Goal: Task Accomplishment & Management: Complete application form

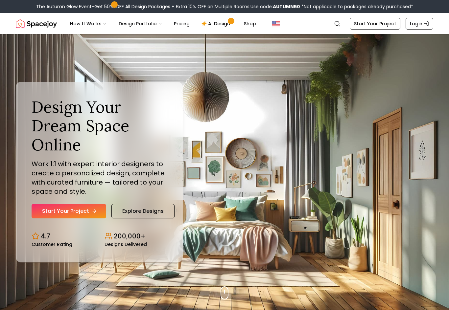
click at [87, 213] on link "Start Your Project" at bounding box center [69, 211] width 75 height 14
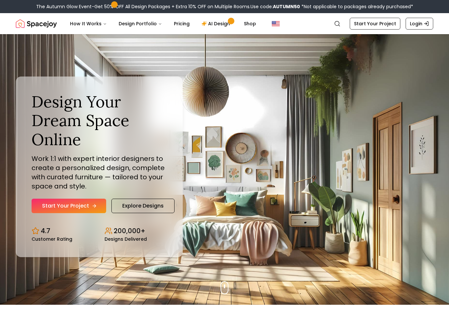
scroll to position [6, 0]
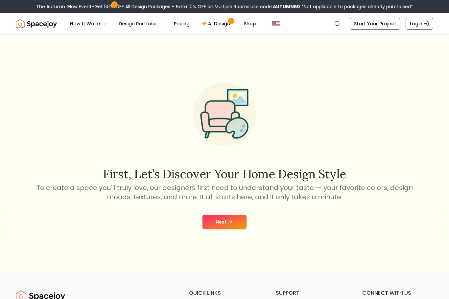
click at [235, 226] on button "Next" at bounding box center [224, 222] width 44 height 14
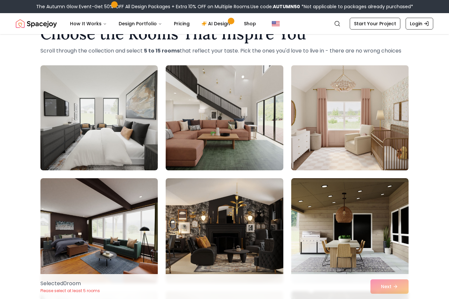
click at [390, 151] on img at bounding box center [349, 118] width 123 height 110
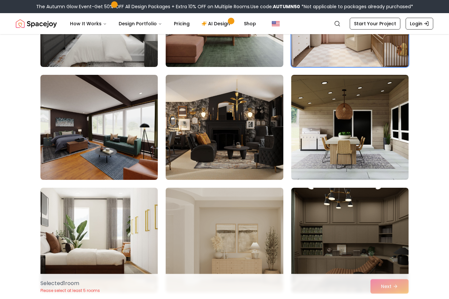
scroll to position [127, 0]
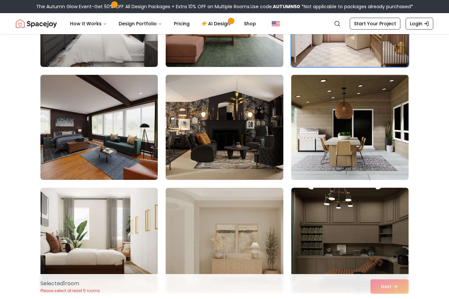
click at [381, 139] on img at bounding box center [349, 127] width 123 height 110
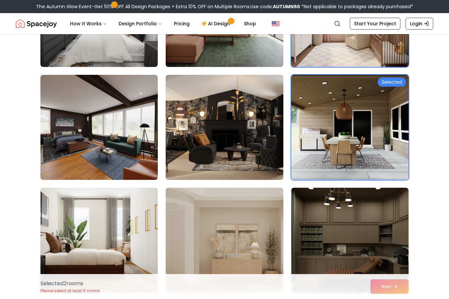
click at [244, 146] on img at bounding box center [224, 127] width 123 height 110
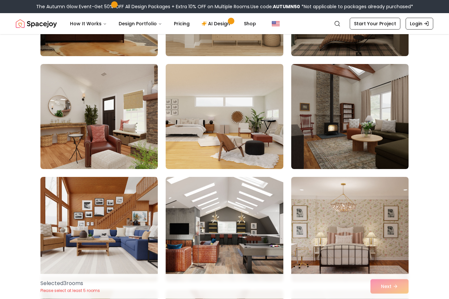
scroll to position [364, 0]
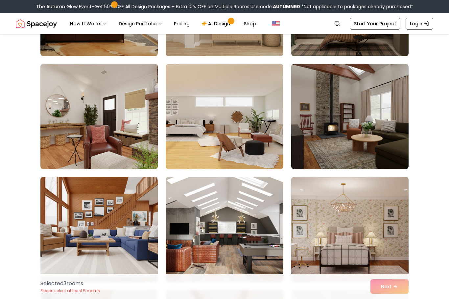
click at [135, 152] on img at bounding box center [98, 116] width 123 height 110
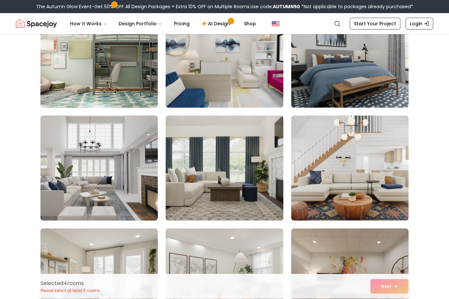
scroll to position [1329, 0]
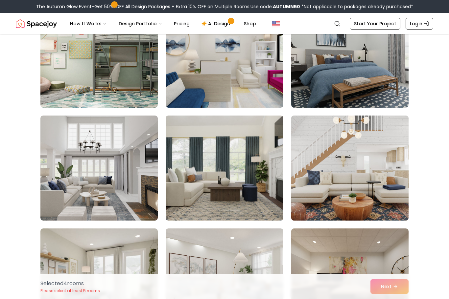
click at [387, 179] on img at bounding box center [349, 168] width 123 height 110
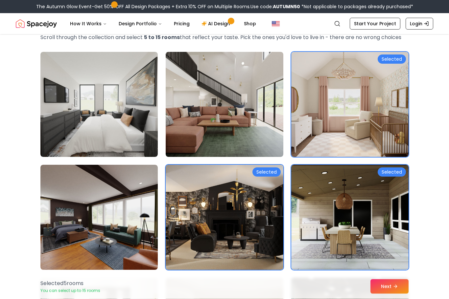
scroll to position [38, 0]
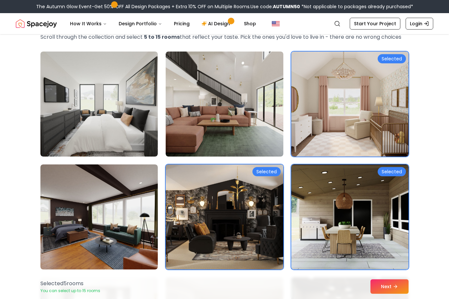
click at [258, 216] on img at bounding box center [224, 217] width 123 height 110
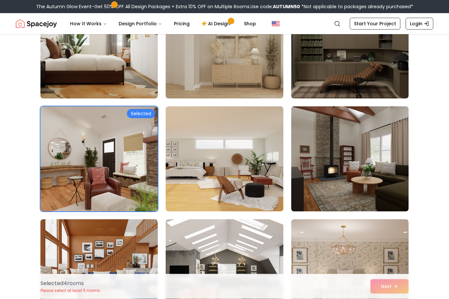
scroll to position [322, 0]
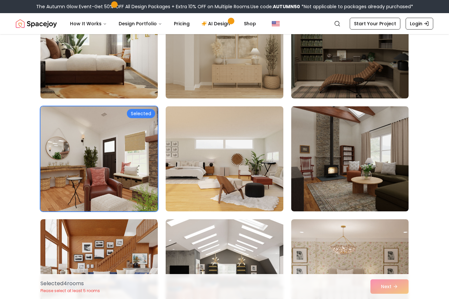
click at [115, 191] on img at bounding box center [98, 159] width 123 height 110
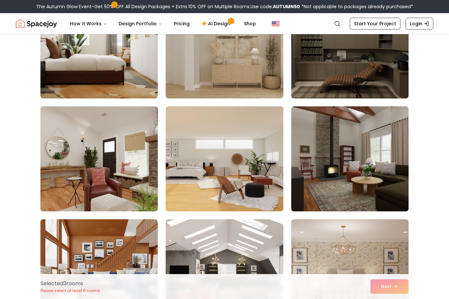
click at [127, 184] on img at bounding box center [98, 159] width 123 height 110
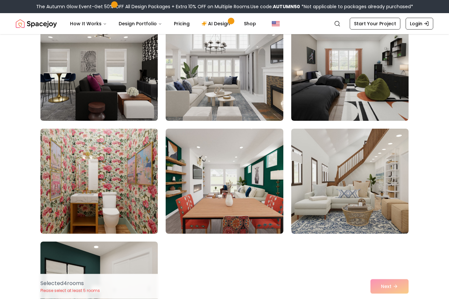
scroll to position [3575, 0]
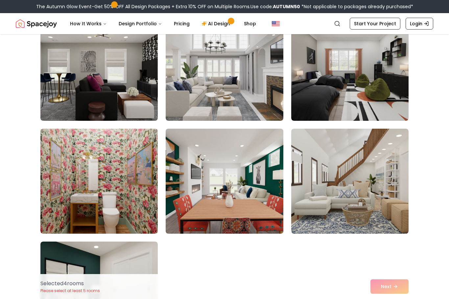
click at [264, 213] on img at bounding box center [224, 181] width 123 height 110
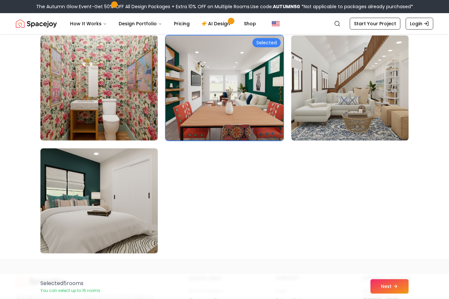
scroll to position [3668, 0]
click at [398, 294] on button "Next" at bounding box center [389, 286] width 38 height 14
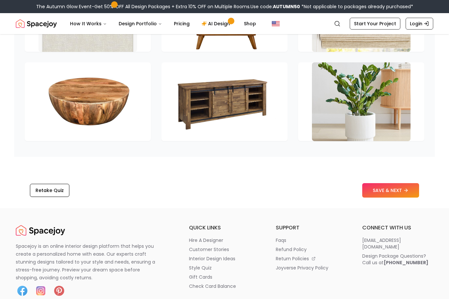
scroll to position [1000, 0]
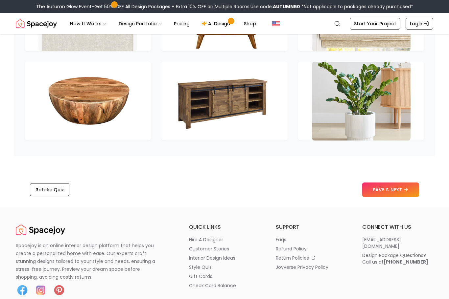
click at [50, 192] on button "Retake Quiz" at bounding box center [49, 189] width 39 height 13
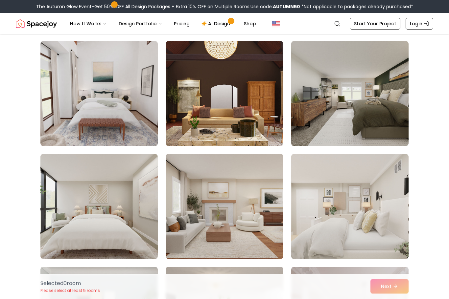
scroll to position [162, 0]
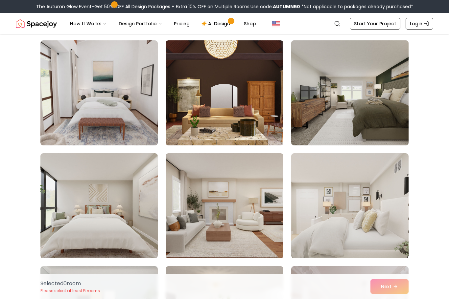
click at [360, 110] on img at bounding box center [349, 93] width 123 height 110
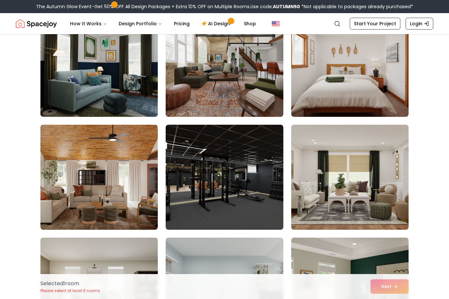
scroll to position [644, 0]
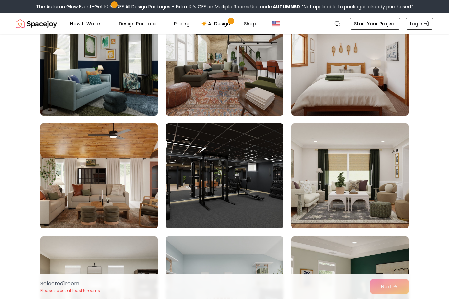
click at [93, 182] on img at bounding box center [98, 176] width 123 height 110
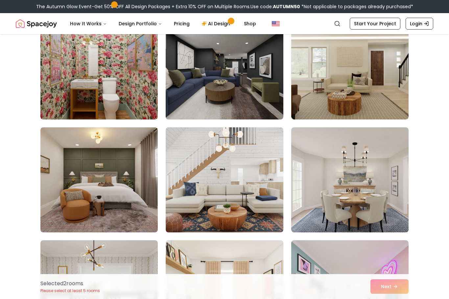
scroll to position [1431, 0]
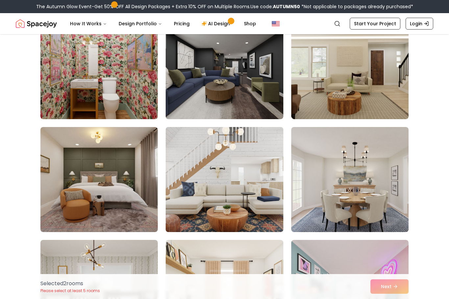
click at [269, 207] on img at bounding box center [224, 179] width 123 height 110
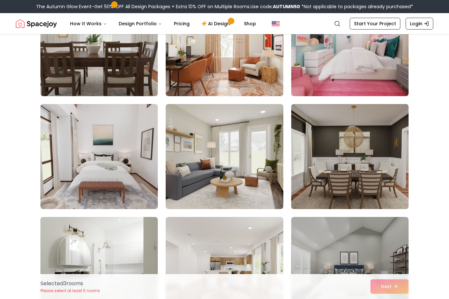
click at [386, 199] on img at bounding box center [349, 156] width 123 height 110
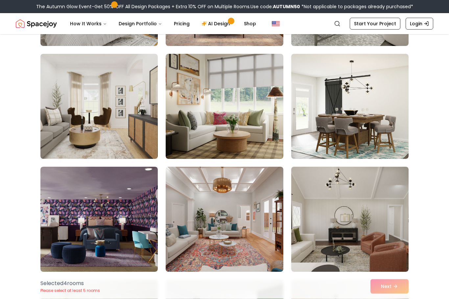
scroll to position [2972, 0]
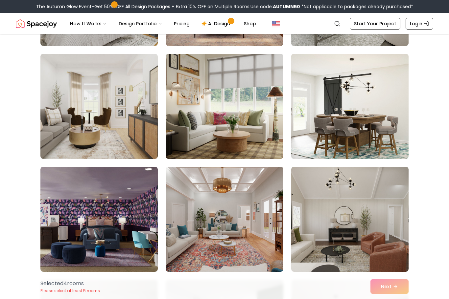
click at [391, 144] on img at bounding box center [349, 106] width 123 height 110
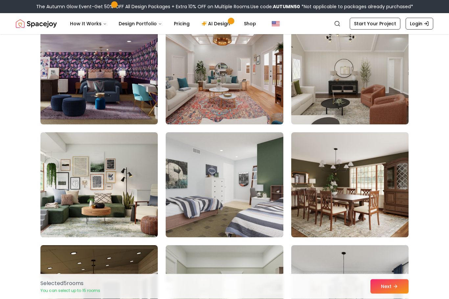
scroll to position [3120, 0]
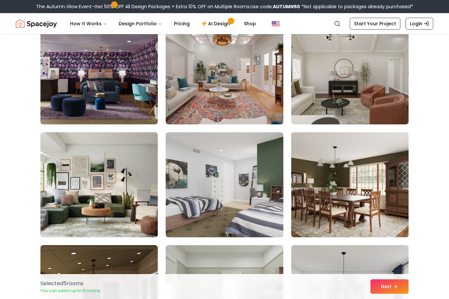
click at [381, 197] on img at bounding box center [349, 185] width 123 height 110
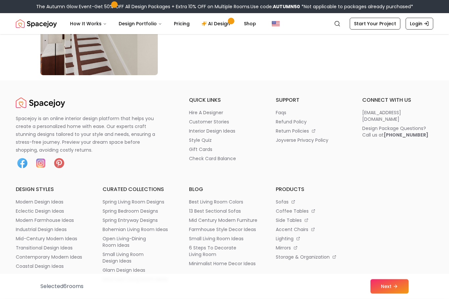
scroll to position [3847, 0]
click at [394, 289] on icon at bounding box center [396, 286] width 5 height 5
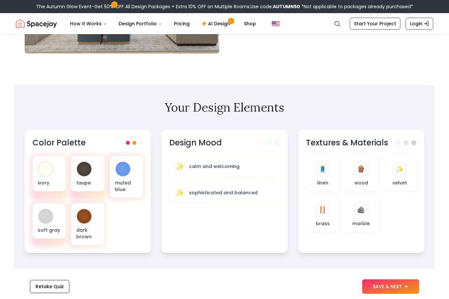
scroll to position [141, 0]
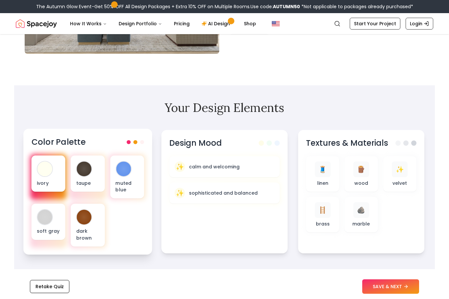
click at [49, 174] on div at bounding box center [44, 169] width 15 height 15
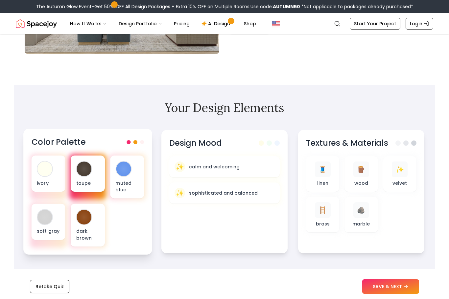
click at [78, 170] on div at bounding box center [84, 169] width 15 height 15
click at [86, 186] on p "taupe" at bounding box center [87, 183] width 23 height 7
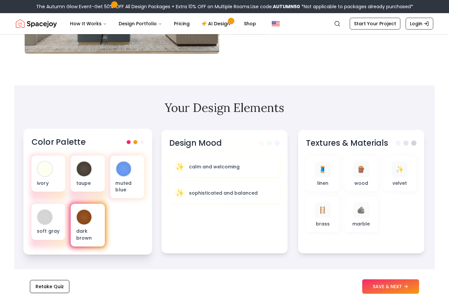
click at [78, 230] on p "dark brown" at bounding box center [87, 234] width 23 height 13
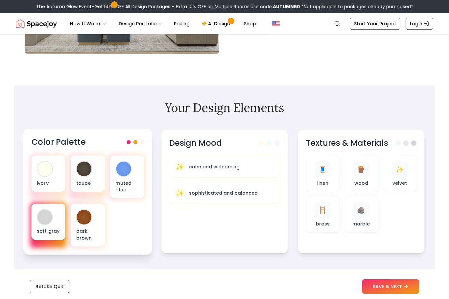
click at [42, 223] on div at bounding box center [44, 217] width 15 height 15
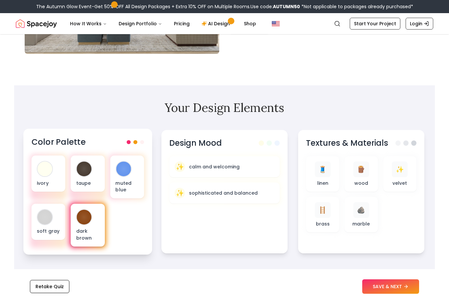
click at [79, 217] on div at bounding box center [84, 217] width 15 height 15
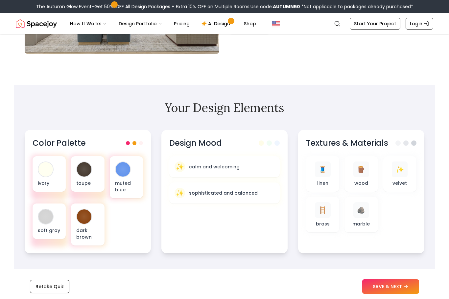
click at [46, 115] on section "Your Design Elements Color Palette ivory taupe muted blue soft gray dark brown …" at bounding box center [224, 177] width 420 height 184
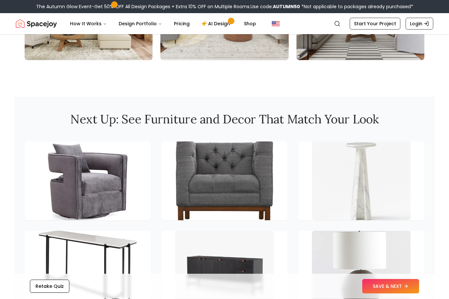
scroll to position [773, 0]
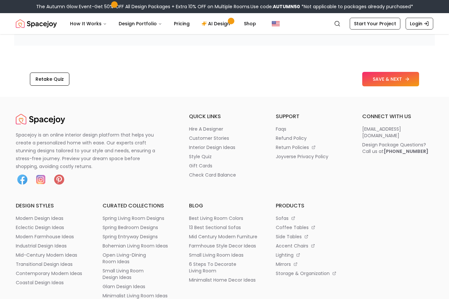
click at [409, 80] on icon at bounding box center [406, 79] width 5 height 5
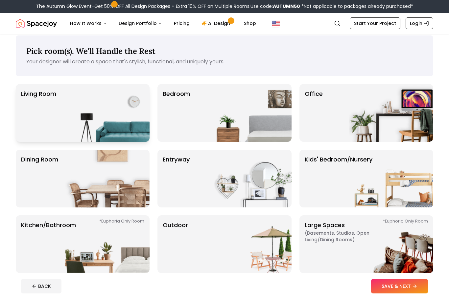
scroll to position [7, 0]
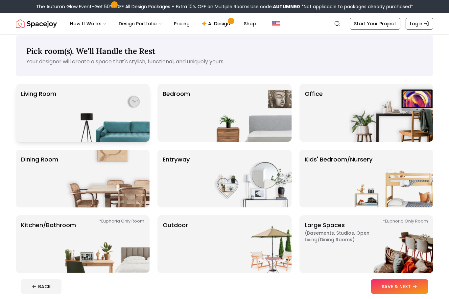
click at [55, 93] on p "Living Room" at bounding box center [38, 112] width 35 height 47
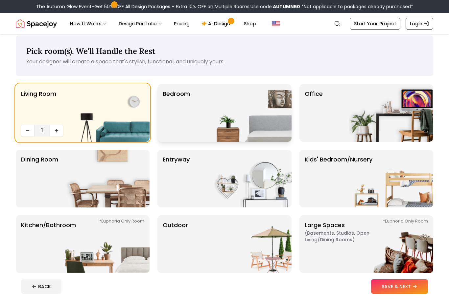
click at [241, 119] on img at bounding box center [249, 113] width 84 height 58
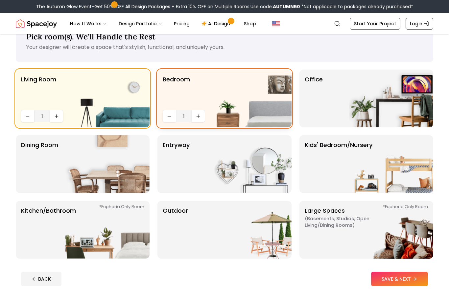
scroll to position [23, 0]
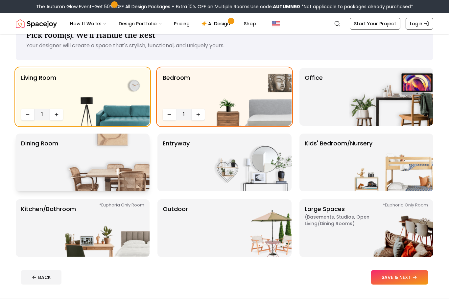
click at [46, 159] on p "Dining Room" at bounding box center [39, 162] width 37 height 47
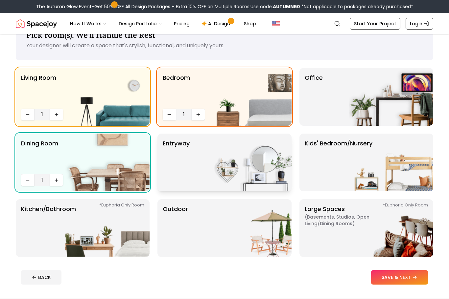
click at [264, 166] on img at bounding box center [249, 163] width 84 height 58
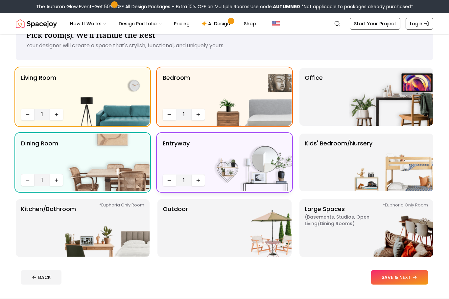
click at [264, 171] on img at bounding box center [249, 163] width 84 height 58
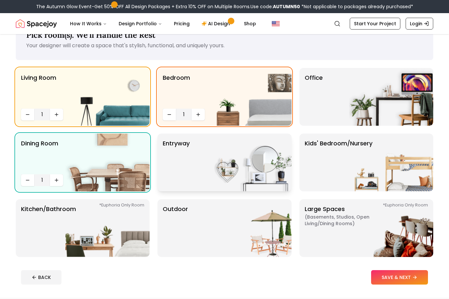
click at [270, 172] on img at bounding box center [249, 163] width 84 height 58
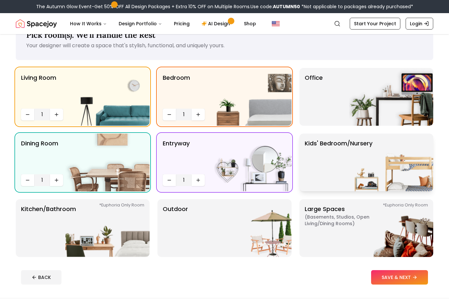
click at [411, 150] on img at bounding box center [391, 163] width 84 height 58
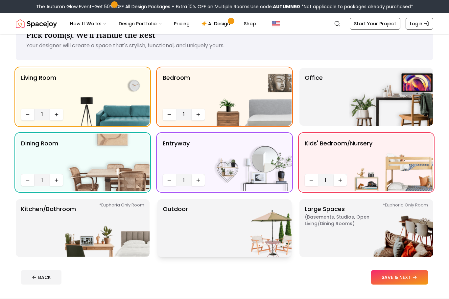
click at [228, 224] on img at bounding box center [249, 228] width 84 height 58
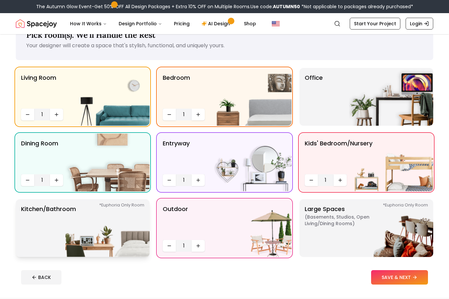
click at [93, 243] on img at bounding box center [107, 228] width 84 height 58
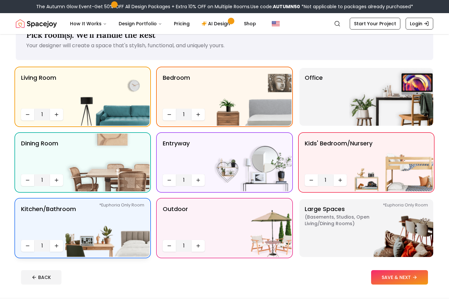
click at [405, 275] on button "SAVE & NEXT" at bounding box center [399, 277] width 57 height 14
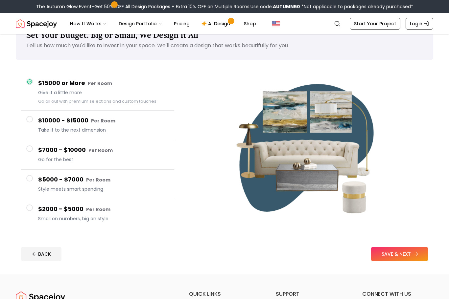
click at [408, 254] on button "SAVE & NEXT" at bounding box center [399, 254] width 57 height 14
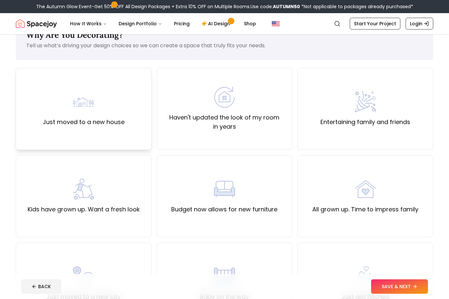
click at [87, 103] on img at bounding box center [83, 101] width 21 height 21
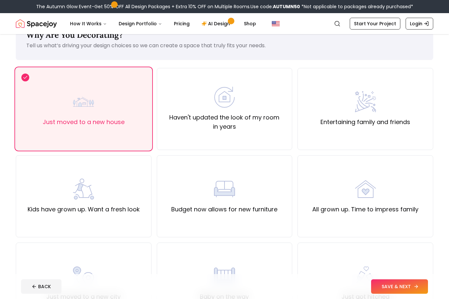
click at [399, 294] on button "SAVE & NEXT" at bounding box center [399, 286] width 57 height 14
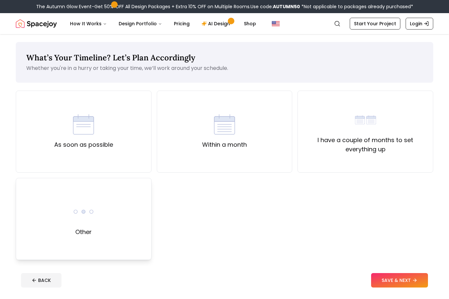
click at [134, 230] on div "Other" at bounding box center [84, 219] width 136 height 82
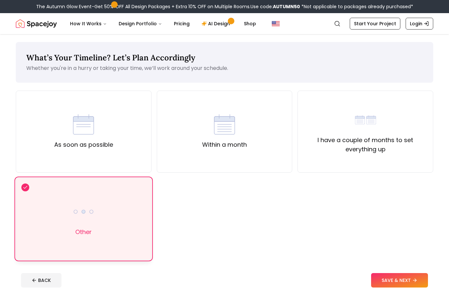
click at [403, 279] on button "SAVE & NEXT" at bounding box center [399, 280] width 57 height 14
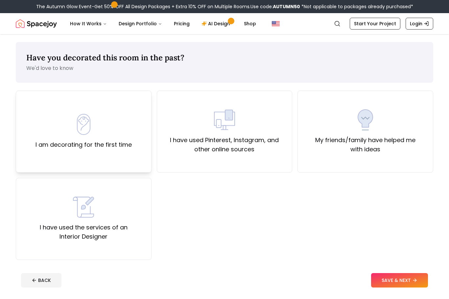
click at [130, 142] on label "I am decorating for the first time" at bounding box center [83, 144] width 96 height 9
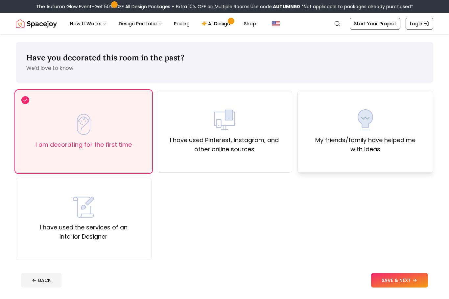
click at [349, 131] on div "My friends/family have helped me with ideas" at bounding box center [365, 131] width 124 height 45
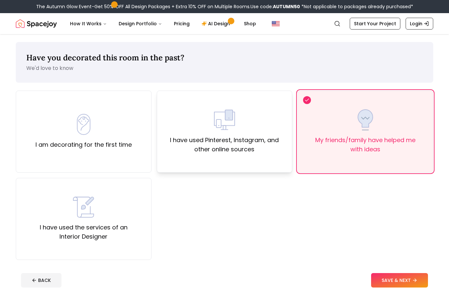
click at [264, 132] on div "I have used Pinterest, Instagram, and other online sources" at bounding box center [224, 131] width 124 height 45
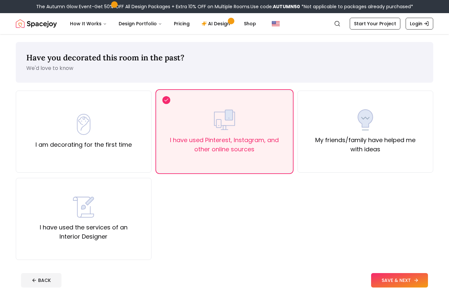
click at [410, 283] on button "SAVE & NEXT" at bounding box center [399, 280] width 57 height 14
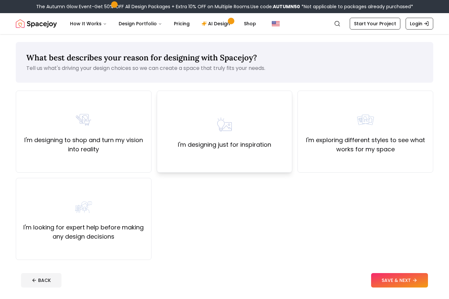
click at [266, 145] on label "I'm designing just for inspiration" at bounding box center [224, 144] width 93 height 9
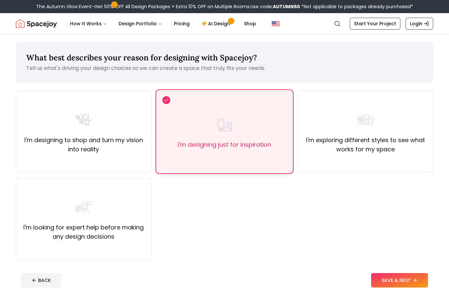
click at [413, 284] on button "SAVE & NEXT" at bounding box center [399, 280] width 57 height 14
